Goal: Task Accomplishment & Management: Use online tool/utility

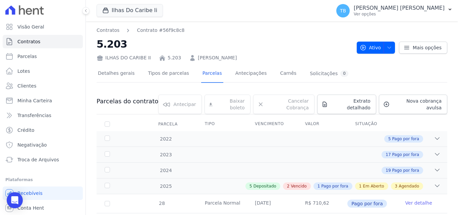
scroll to position [235, 0]
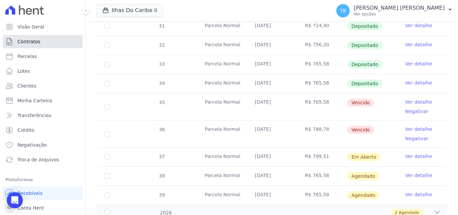
click at [44, 36] on link "Contratos" at bounding box center [43, 41] width 80 height 13
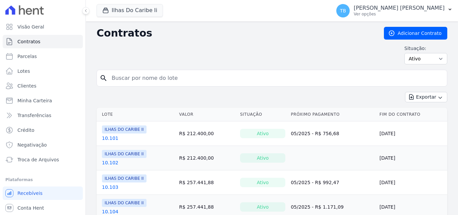
click at [131, 75] on input "search" at bounding box center [276, 77] width 337 height 13
type input "2.203"
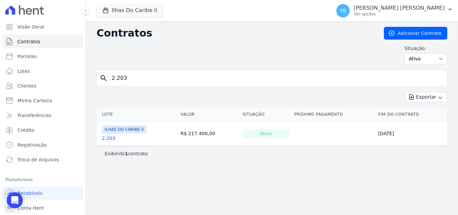
click at [105, 136] on link "2.203" at bounding box center [108, 138] width 13 height 7
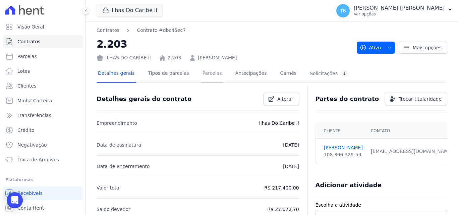
click at [201, 72] on link "Parcelas" at bounding box center [212, 74] width 22 height 18
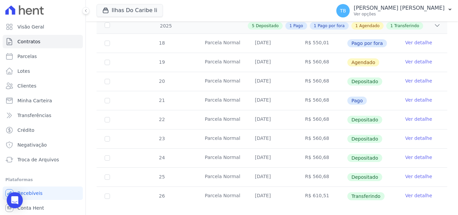
scroll to position [150, 0]
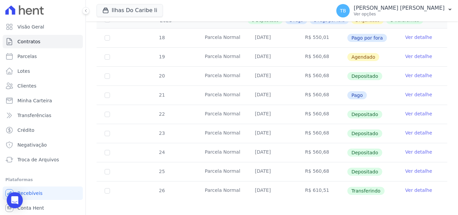
click at [418, 168] on link "Ver detalhe" at bounding box center [418, 171] width 27 height 7
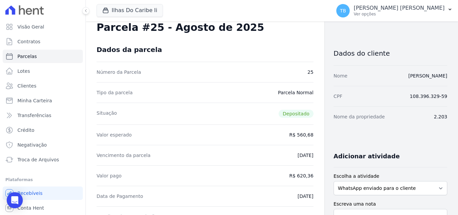
scroll to position [67, 0]
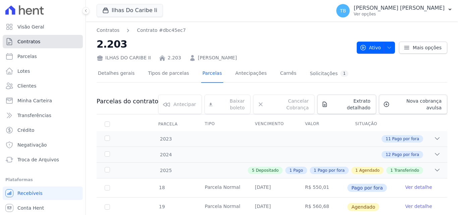
click at [38, 40] on span "Contratos" at bounding box center [28, 41] width 23 height 7
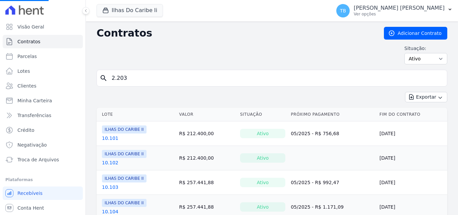
click at [124, 78] on input "2.203" at bounding box center [276, 77] width 337 height 13
type input "2.20"
click at [192, 76] on input "search" at bounding box center [276, 77] width 337 height 13
type input "10.302"
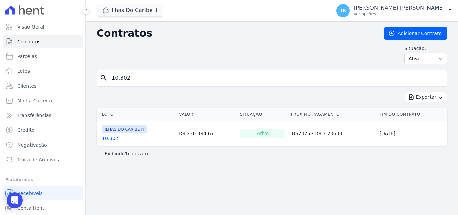
click at [111, 138] on link "10.302" at bounding box center [110, 138] width 16 height 7
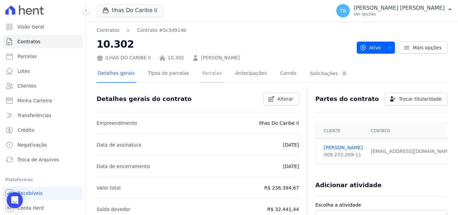
click at [206, 75] on link "Parcelas" at bounding box center [212, 74] width 22 height 18
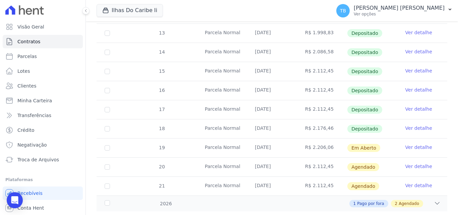
scroll to position [254, 0]
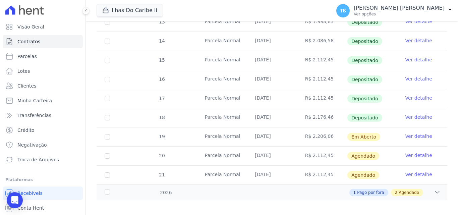
click at [419, 114] on link "Ver detalhe" at bounding box center [418, 117] width 27 height 7
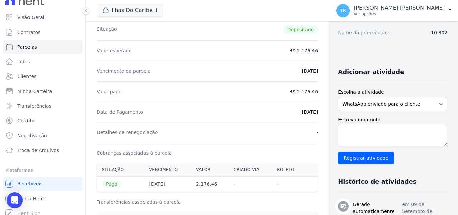
scroll to position [14, 0]
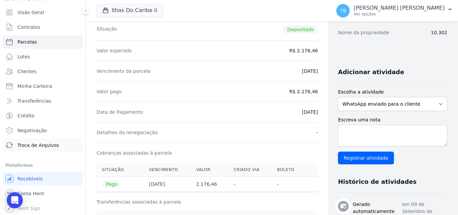
click at [41, 142] on span "Troca de Arquivos" at bounding box center [38, 145] width 42 height 7
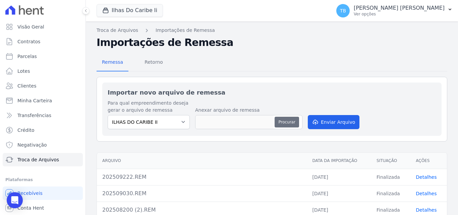
click at [281, 120] on button "Procurar" at bounding box center [287, 122] width 24 height 11
type input "202510030.REM"
click at [331, 122] on button "Enviar Arquivo" at bounding box center [334, 122] width 52 height 14
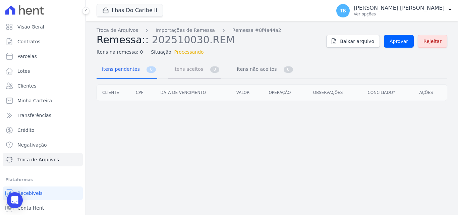
click at [181, 66] on span "Itens aceitos" at bounding box center [186, 68] width 35 height 13
click at [239, 68] on span "Itens não aceitos" at bounding box center [255, 68] width 45 height 13
click at [175, 67] on span "Itens aceitos" at bounding box center [186, 68] width 35 height 13
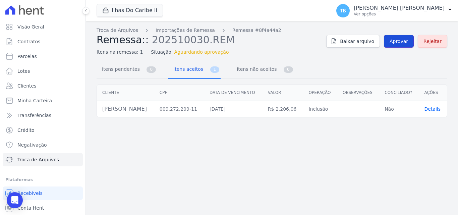
click at [408, 41] on span "Aprovar" at bounding box center [399, 41] width 18 height 7
click at [35, 41] on span "Contratos" at bounding box center [28, 41] width 23 height 7
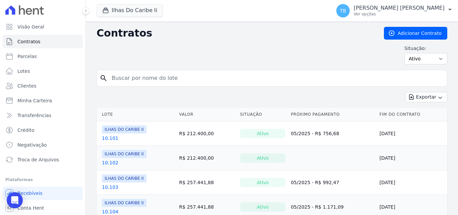
click at [151, 74] on input "search" at bounding box center [276, 77] width 337 height 13
type input "10.302"
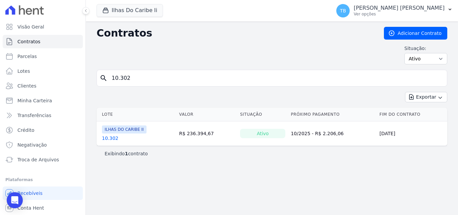
click at [110, 139] on link "10.302" at bounding box center [110, 138] width 16 height 7
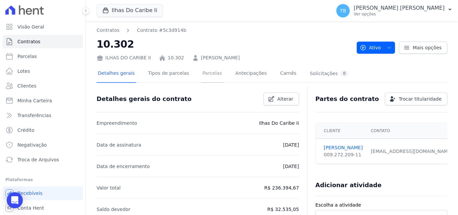
click at [207, 73] on link "Parcelas" at bounding box center [212, 74] width 22 height 18
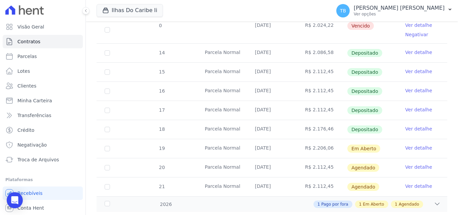
scroll to position [254, 0]
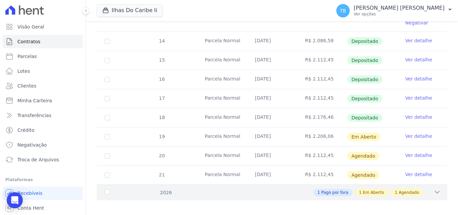
click at [170, 189] on div "1 Pago por fora 1 Em Aberto 1 Agendado" at bounding box center [288, 192] width 303 height 7
click at [108, 189] on div "2026" at bounding box center [118, 192] width 30 height 7
click at [332, 189] on span "Pago por fora" at bounding box center [334, 192] width 27 height 6
click at [434, 189] on icon at bounding box center [437, 192] width 7 height 7
click at [108, 189] on div "2026" at bounding box center [118, 192] width 30 height 7
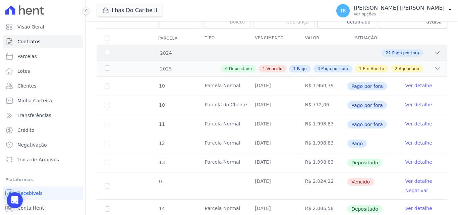
scroll to position [0, 0]
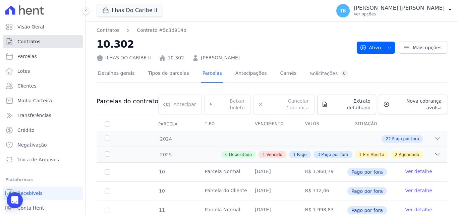
click at [35, 44] on span "Contratos" at bounding box center [28, 41] width 23 height 7
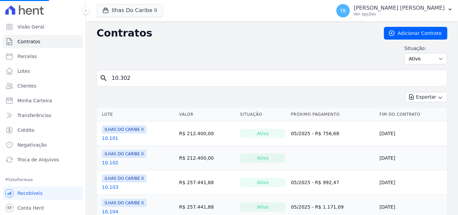
click at [137, 78] on input "10.302" at bounding box center [276, 77] width 337 height 13
click at [147, 74] on input "search" at bounding box center [276, 77] width 337 height 13
type input "10.302"
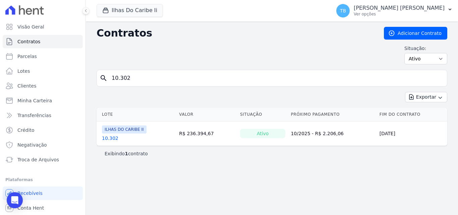
click at [109, 138] on link "10.302" at bounding box center [110, 138] width 16 height 7
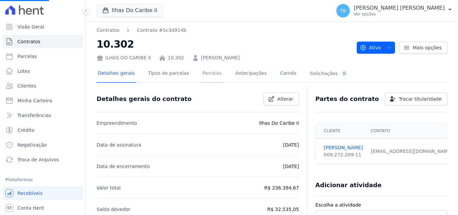
click at [204, 72] on link "Parcelas" at bounding box center [212, 74] width 22 height 18
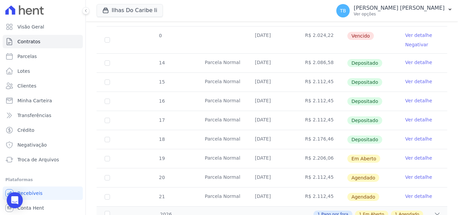
scroll to position [254, 0]
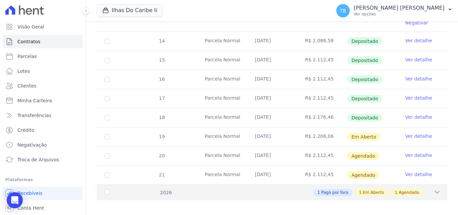
click at [109, 189] on div "2026" at bounding box center [118, 192] width 30 height 7
drag, startPoint x: 108, startPoint y: 186, endPoint x: 118, endPoint y: 184, distance: 10.5
click at [108, 189] on div "2026" at bounding box center [118, 192] width 30 height 7
click at [434, 189] on icon at bounding box center [437, 192] width 7 height 7
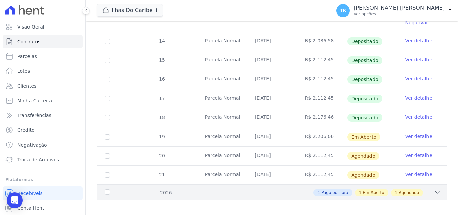
click at [434, 189] on icon at bounding box center [437, 192] width 7 height 7
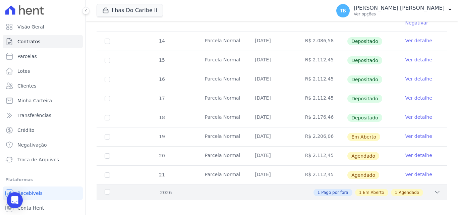
click at [434, 189] on icon at bounding box center [437, 192] width 7 height 7
click at [428, 189] on div "1 Pago por fora 1 Em Aberto 1 Agendado" at bounding box center [288, 192] width 303 height 7
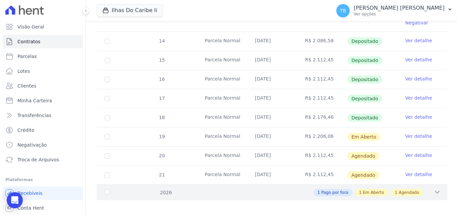
click at [437, 186] on div "2026 1 Pago por fora 1 Em Aberto 1 Agendado" at bounding box center [272, 192] width 351 height 16
click at [434, 189] on icon at bounding box center [437, 192] width 7 height 7
click at [416, 173] on td "Ver detalhe" at bounding box center [422, 175] width 50 height 19
click at [405, 171] on link "Ver detalhe" at bounding box center [418, 174] width 27 height 7
click at [106, 172] on input "checkbox" at bounding box center [107, 174] width 5 height 5
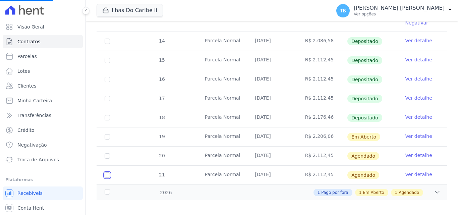
checkbox input "true"
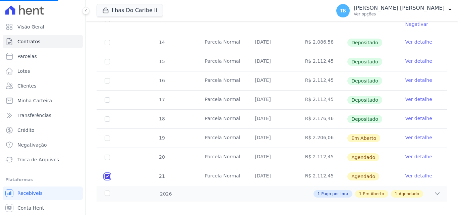
click at [107, 174] on input "checkbox" at bounding box center [107, 176] width 5 height 5
checkbox input "false"
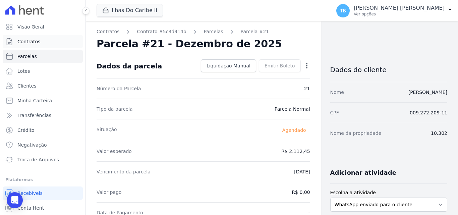
click at [24, 42] on span "Contratos" at bounding box center [28, 41] width 23 height 7
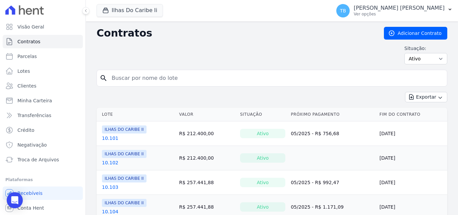
click at [139, 81] on input "search" at bounding box center [276, 77] width 337 height 13
type input "10.302"
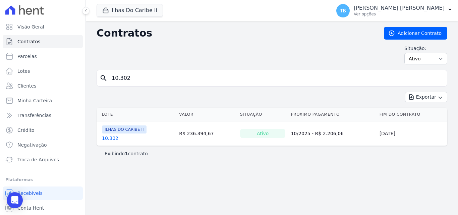
click at [111, 140] on link "10.302" at bounding box center [110, 138] width 16 height 7
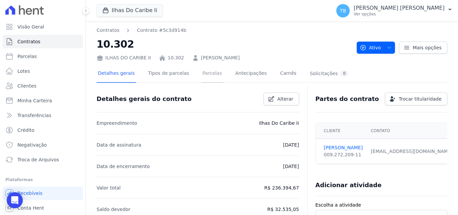
click at [203, 74] on link "Parcelas" at bounding box center [212, 74] width 22 height 18
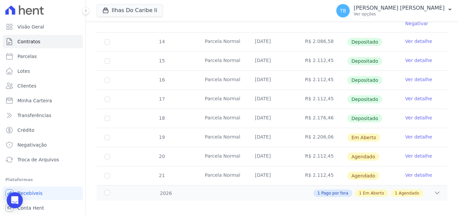
scroll to position [254, 0]
click at [108, 189] on div "2026" at bounding box center [118, 192] width 30 height 7
drag, startPoint x: 106, startPoint y: 186, endPoint x: 112, endPoint y: 184, distance: 5.9
click at [106, 189] on div "2026" at bounding box center [118, 192] width 30 height 7
click at [434, 189] on icon at bounding box center [437, 192] width 7 height 7
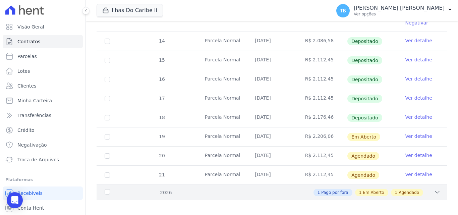
click at [434, 189] on icon at bounding box center [437, 192] width 7 height 7
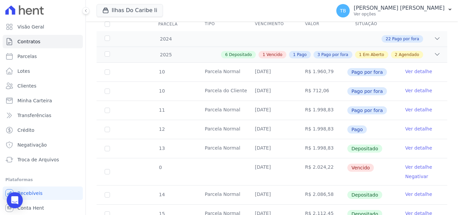
scroll to position [34, 0]
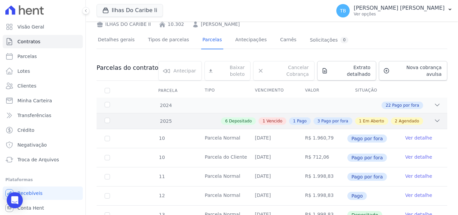
click at [434, 117] on icon at bounding box center [437, 120] width 7 height 7
click at [106, 118] on div "2025" at bounding box center [118, 121] width 30 height 7
click at [108, 118] on div "2025" at bounding box center [118, 121] width 30 height 7
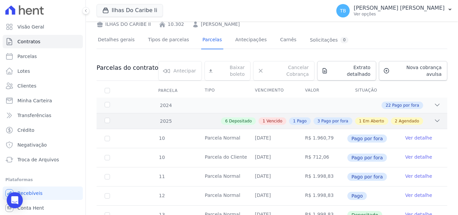
drag, startPoint x: 166, startPoint y: 115, endPoint x: 175, endPoint y: 116, distance: 9.1
click at [166, 117] on div "6 Depositado 1 Vencido 1 Pago 3 Pago por fora 1 Em Aberto 2 Agendado" at bounding box center [288, 120] width 303 height 7
click at [286, 118] on div "1 Vencido" at bounding box center [273, 120] width 28 height 7
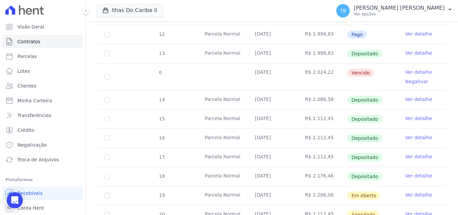
scroll to position [254, 0]
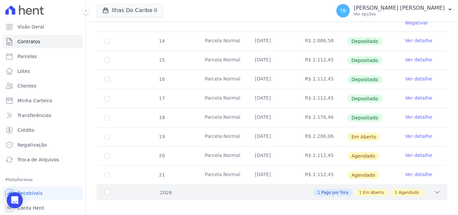
click at [325, 189] on span "Pago por fora" at bounding box center [334, 192] width 27 height 6
click at [378, 189] on span "Em Aberto" at bounding box center [373, 192] width 21 height 6
click at [407, 189] on span "Agendado" at bounding box center [409, 192] width 20 height 6
click at [373, 189] on span "Em Aberto" at bounding box center [373, 192] width 21 height 6
click at [106, 189] on div "2026" at bounding box center [118, 192] width 30 height 7
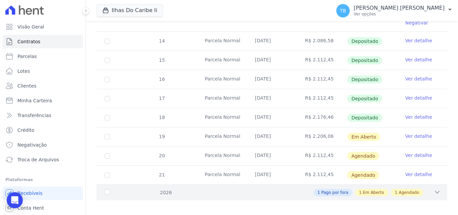
click at [108, 189] on div "2026" at bounding box center [118, 192] width 30 height 7
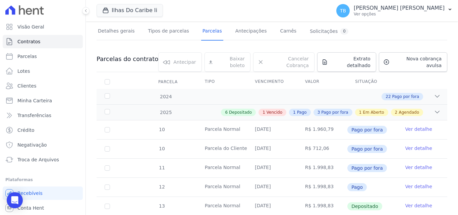
scroll to position [0, 0]
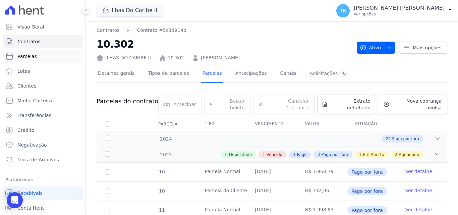
click at [32, 60] on link "Parcelas" at bounding box center [43, 56] width 80 height 13
select select
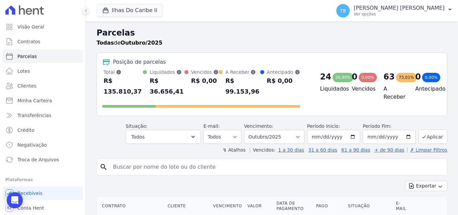
click at [152, 160] on input "search" at bounding box center [276, 166] width 335 height 13
type input "10.302"
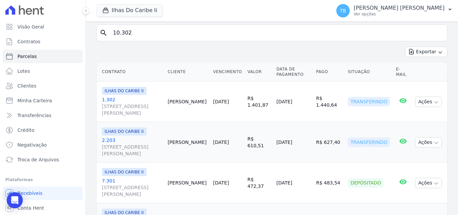
select select
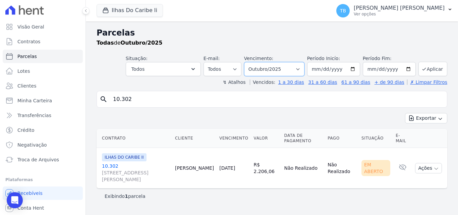
click at [293, 70] on select "[GEOGRAPHIC_DATA] por período ──────── Todos os meses Agosto/2022 Setembro/2022…" at bounding box center [274, 69] width 60 height 14
select select "02/2026"
click at [254, 62] on select "[GEOGRAPHIC_DATA] por período ──────── Todos os meses Agosto/2022 Setembro/2022…" at bounding box center [274, 69] width 60 height 14
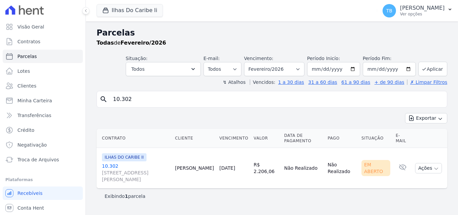
select select
click at [423, 168] on button "Ações" at bounding box center [428, 168] width 27 height 10
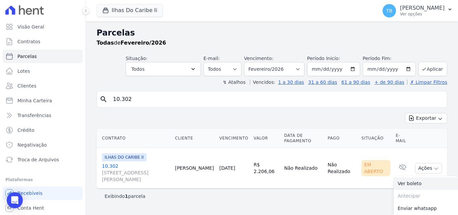
click at [405, 185] on link "Ver boleto" at bounding box center [426, 183] width 64 height 12
click at [123, 10] on button "Ilhas Do Caribe Ii" at bounding box center [130, 10] width 66 height 13
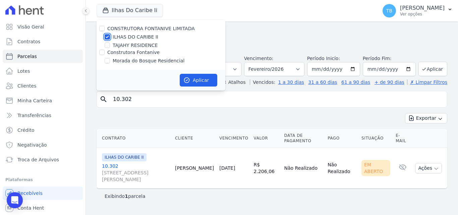
click at [107, 37] on input "ILHAS DO CARIBE II" at bounding box center [107, 36] width 5 height 5
checkbox input "false"
click at [109, 44] on input "TAJAHY RESIDENCE" at bounding box center [107, 45] width 5 height 5
checkbox input "true"
click at [205, 78] on button "Aplicar" at bounding box center [199, 80] width 38 height 13
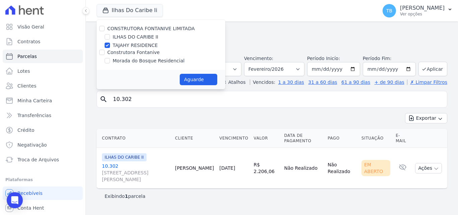
select select
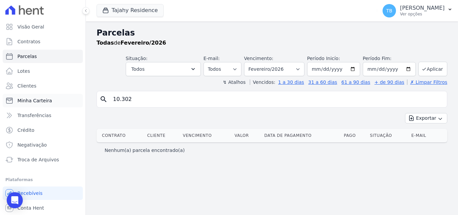
click at [40, 102] on span "Minha Carteira" at bounding box center [34, 100] width 35 height 7
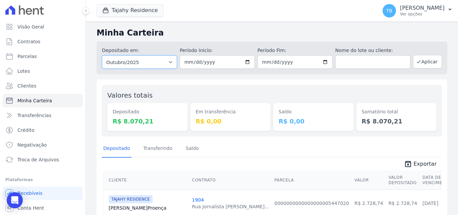
click at [159, 62] on select "Todos os meses Março/2024 Abril/2024 Maio/2024 Junho/2024 Julho/2024 Agosto/202…" at bounding box center [139, 61] width 75 height 13
select select "09/2025"
click at [102, 55] on select "Todos os meses Março/2024 Abril/2024 Maio/2024 Junho/2024 Julho/2024 Agosto/202…" at bounding box center [139, 61] width 75 height 13
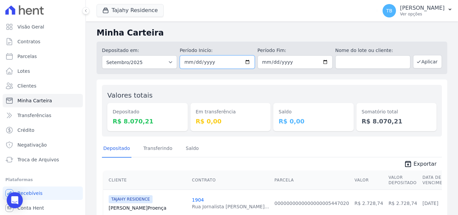
click at [187, 62] on input "date" at bounding box center [217, 61] width 75 height 13
type input "2025-09-01"
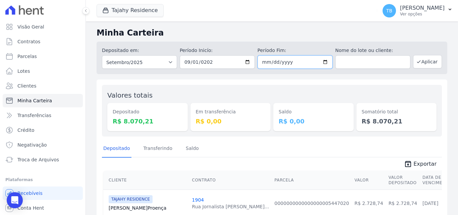
click at [264, 64] on input "date" at bounding box center [295, 61] width 75 height 13
type input "2025-09-30"
click at [436, 61] on button "Aplicar" at bounding box center [427, 61] width 29 height 13
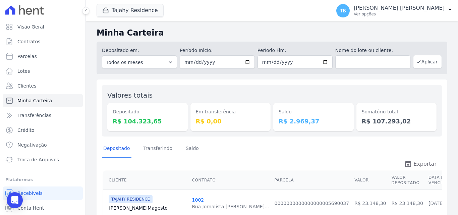
click at [407, 164] on icon "unarchive" at bounding box center [408, 164] width 8 height 8
